Goal: Task Accomplishment & Management: Use online tool/utility

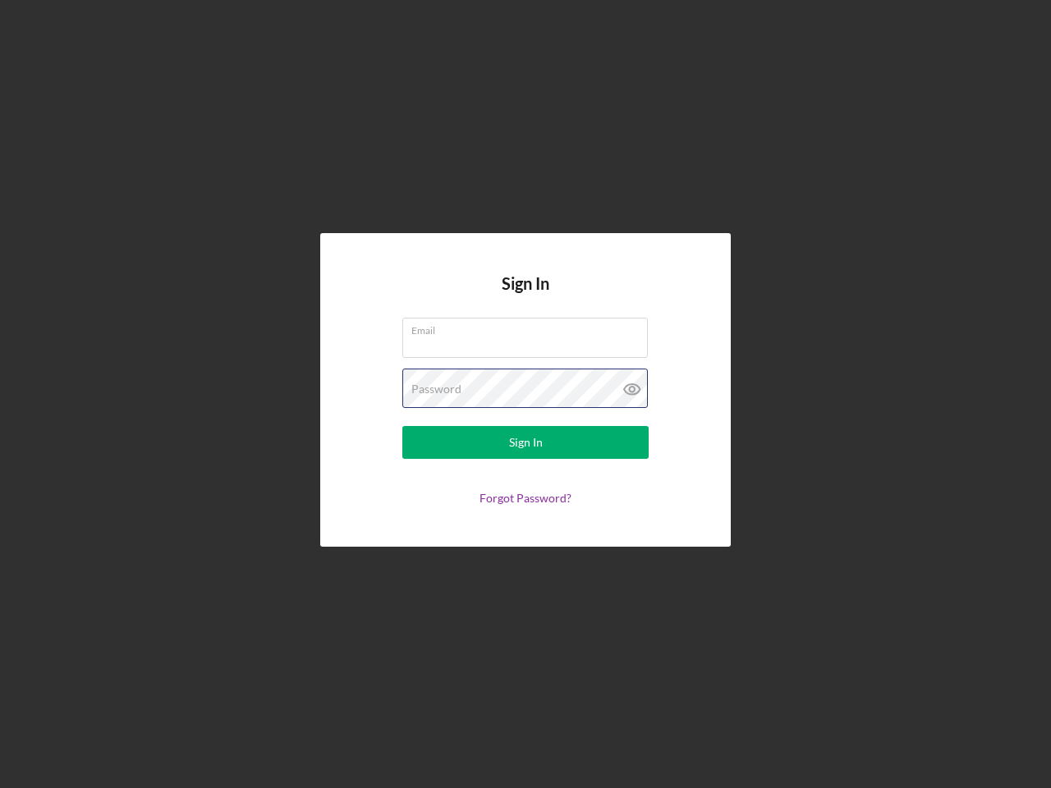
click at [526, 394] on div "Password" at bounding box center [525, 389] width 246 height 41
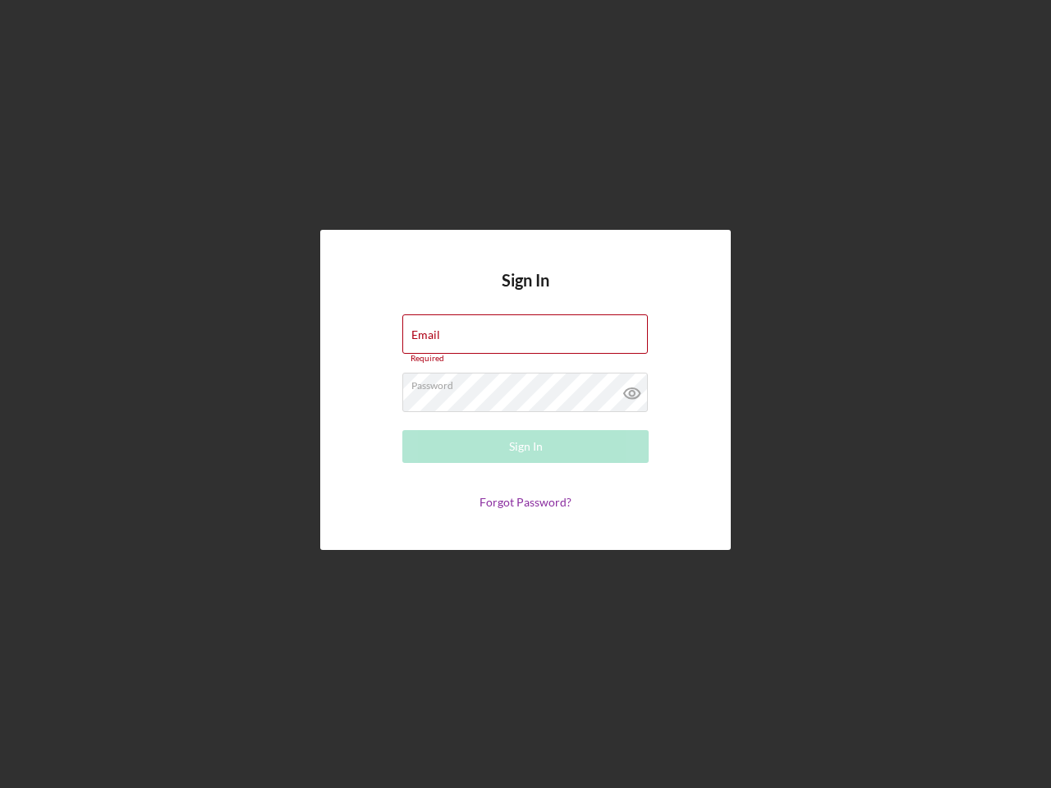
click at [632, 389] on icon at bounding box center [632, 393] width 41 height 41
